Goal: Task Accomplishment & Management: Use online tool/utility

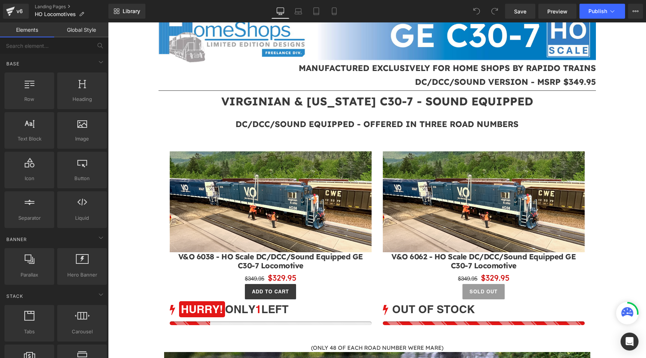
scroll to position [344, 0]
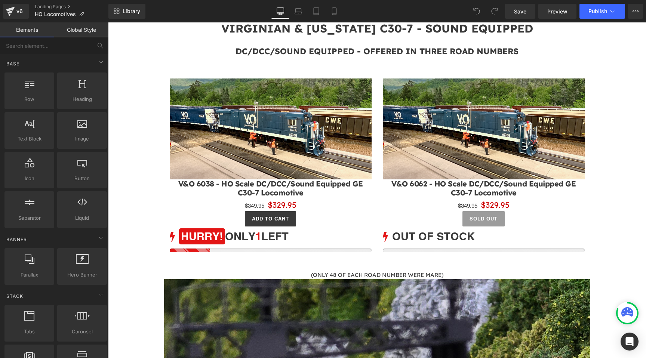
click at [447, 122] on img at bounding box center [484, 129] width 202 height 101
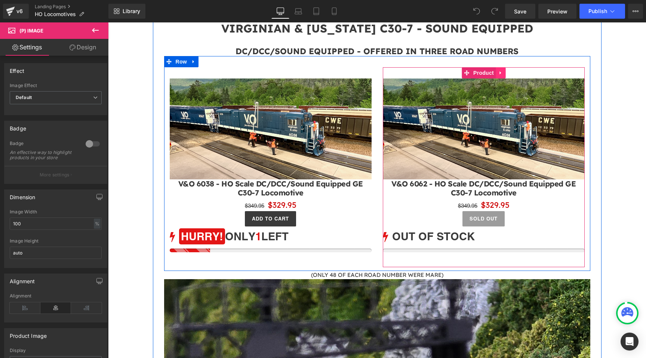
click at [498, 74] on icon at bounding box center [500, 73] width 5 height 6
click at [507, 73] on icon at bounding box center [505, 72] width 5 height 5
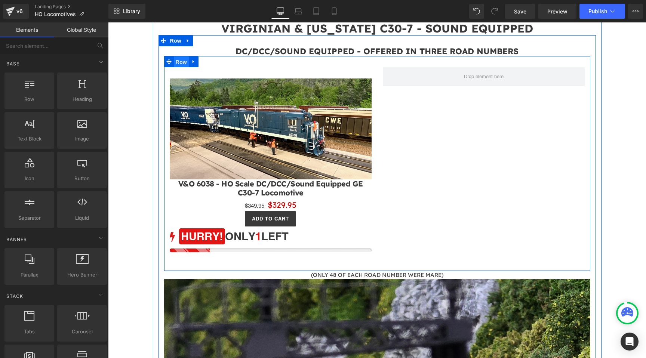
click at [181, 60] on span "Row" at bounding box center [181, 61] width 15 height 11
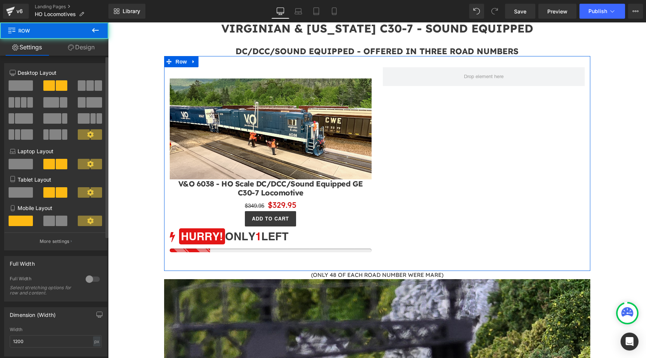
click at [16, 83] on span at bounding box center [21, 85] width 24 height 10
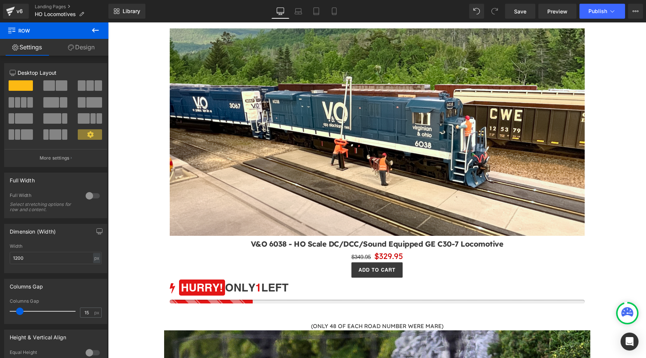
scroll to position [391, 0]
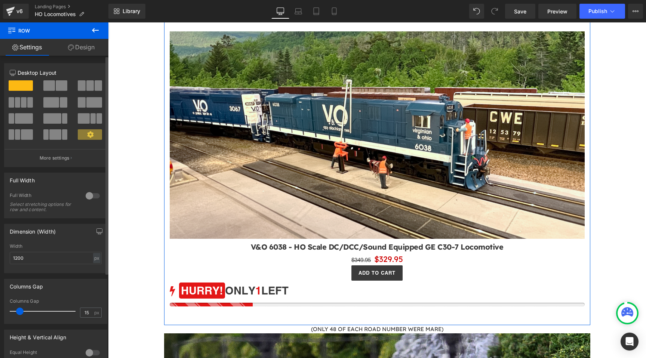
click at [52, 134] on span at bounding box center [55, 134] width 12 height 10
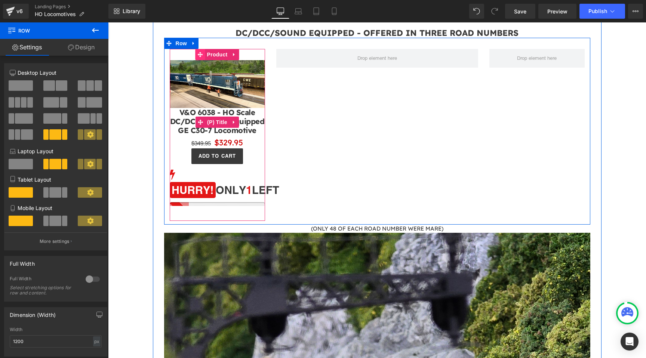
scroll to position [358, 0]
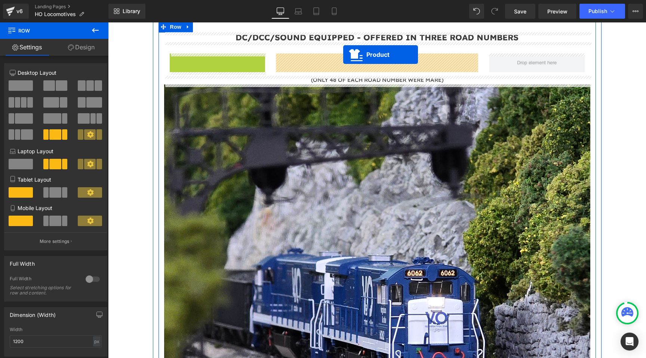
drag, startPoint x: 199, startPoint y: 60, endPoint x: 343, endPoint y: 55, distance: 144.5
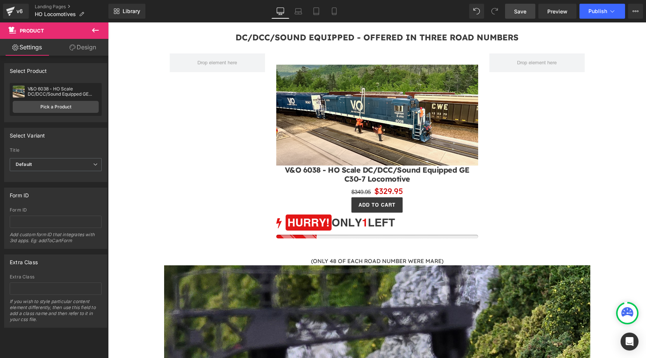
click at [510, 12] on link "Save" at bounding box center [520, 11] width 30 height 15
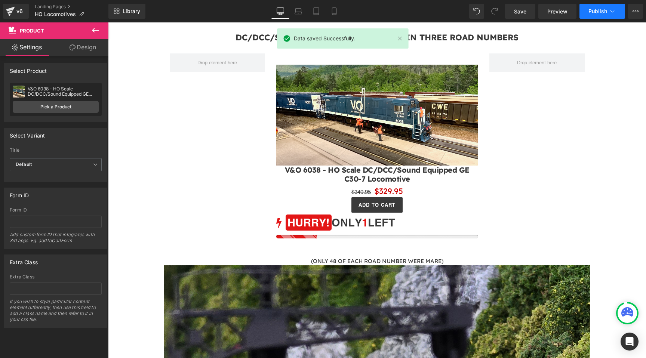
click at [595, 12] on span "Publish" at bounding box center [598, 11] width 19 height 6
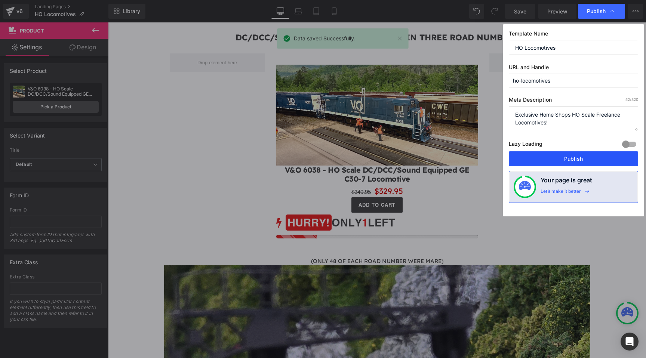
click at [563, 159] on button "Publish" at bounding box center [573, 158] width 129 height 15
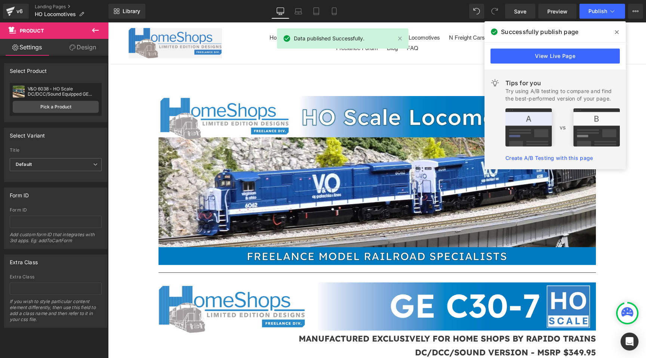
click at [616, 35] on icon at bounding box center [617, 32] width 4 height 6
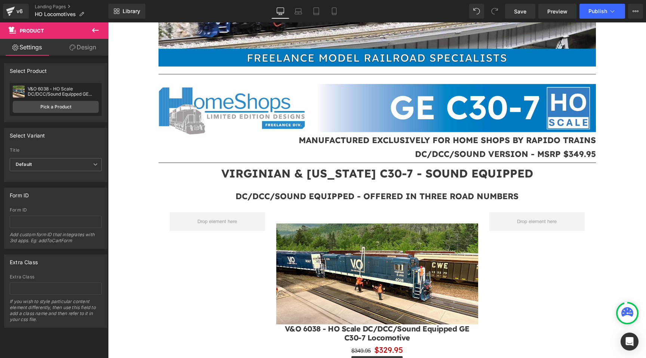
scroll to position [196, 0]
